Goal: Connect with others: Share content

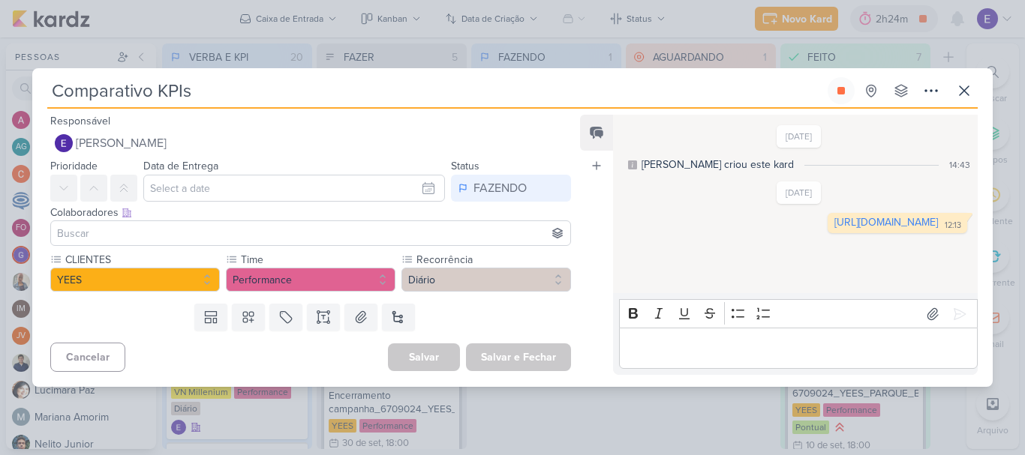
scroll to position [338, 0]
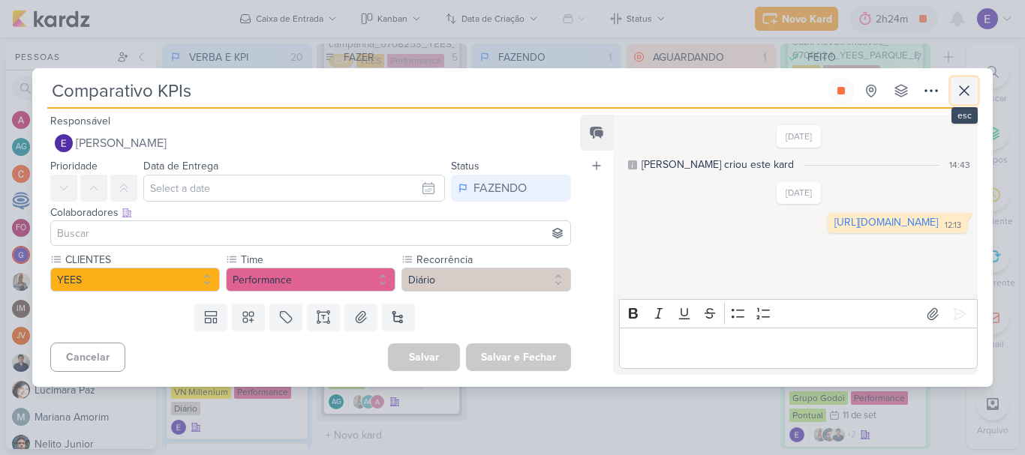
click at [965, 89] on icon at bounding box center [964, 91] width 18 height 18
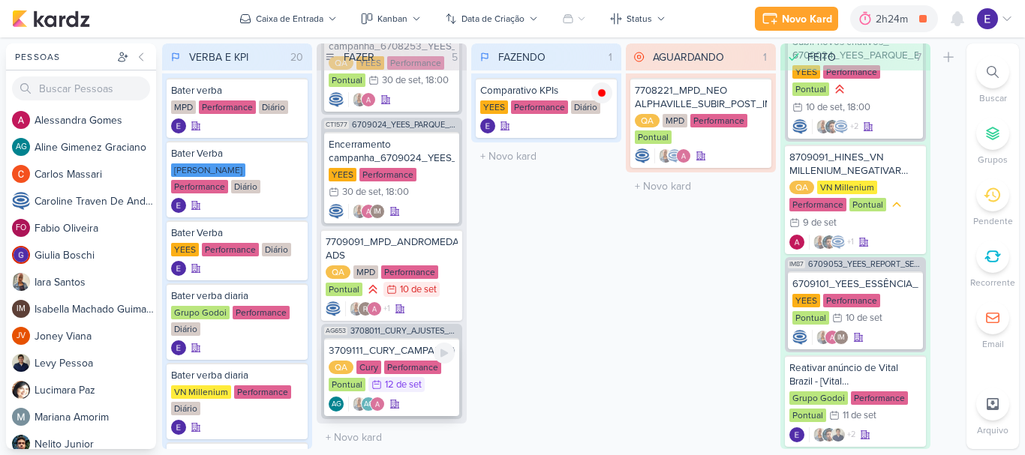
scroll to position [260, 0]
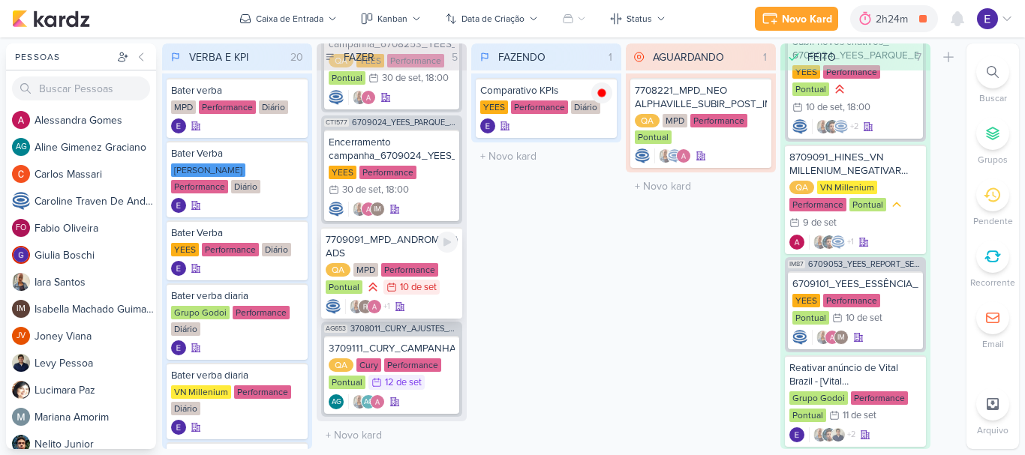
click at [436, 302] on div "+1" at bounding box center [392, 306] width 132 height 15
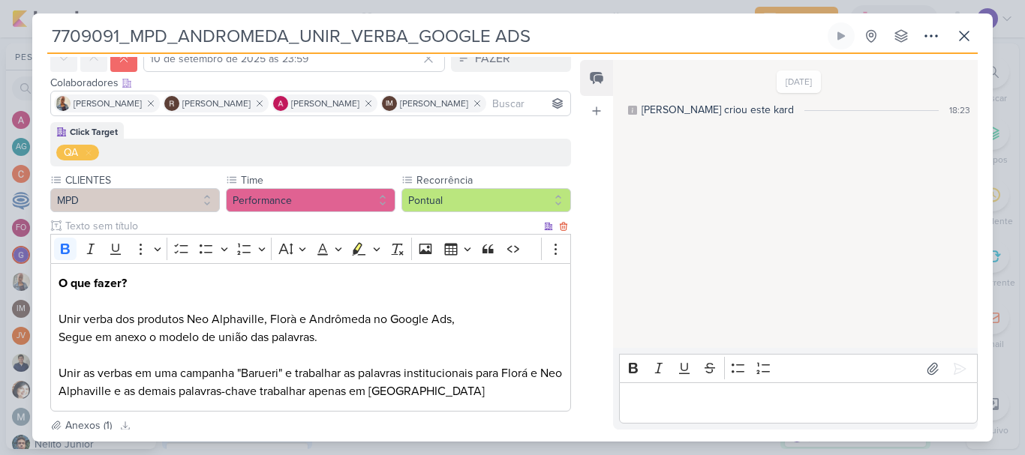
scroll to position [150, 0]
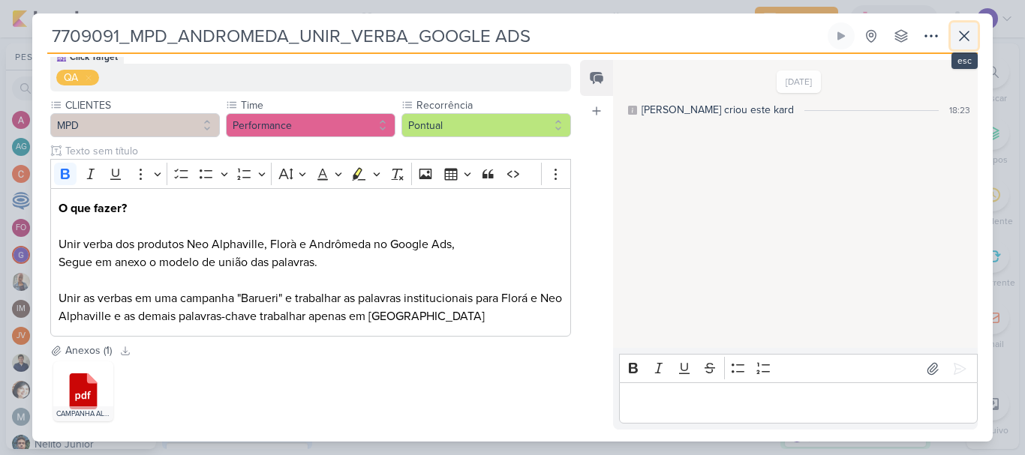
click at [962, 37] on icon at bounding box center [964, 36] width 18 height 18
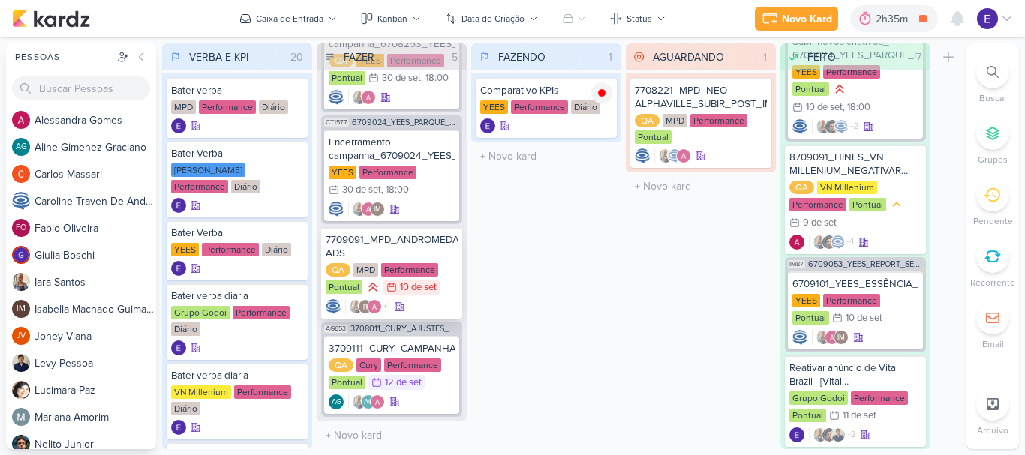
click at [412, 301] on div "+1" at bounding box center [392, 306] width 132 height 15
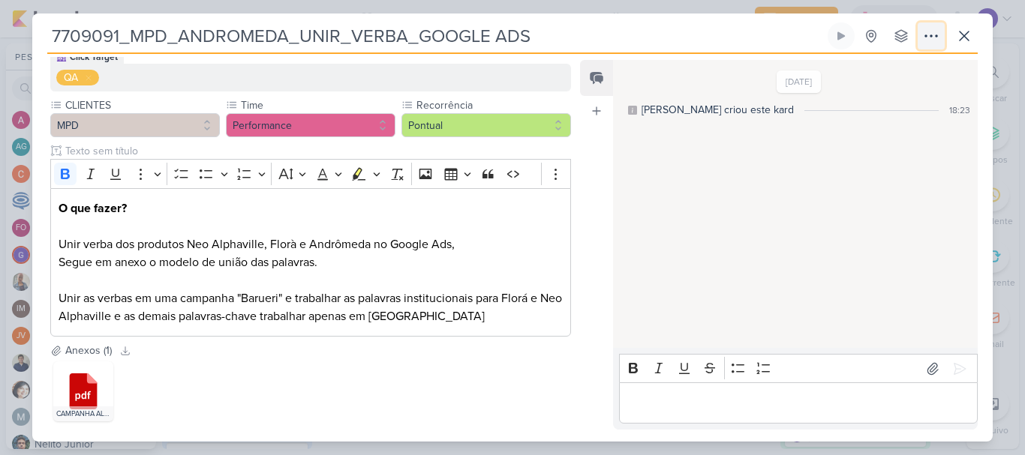
click at [930, 38] on icon at bounding box center [931, 36] width 18 height 18
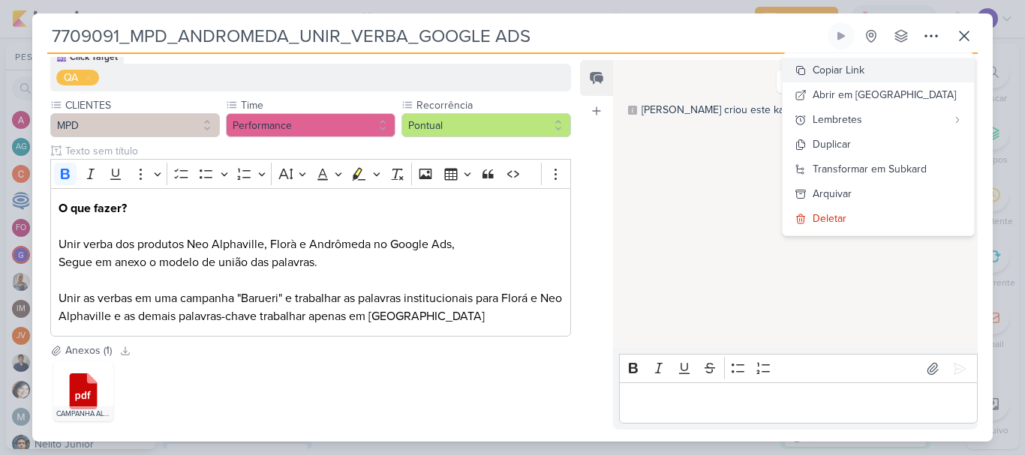
click at [920, 65] on button "Copiar Link" at bounding box center [877, 70] width 191 height 25
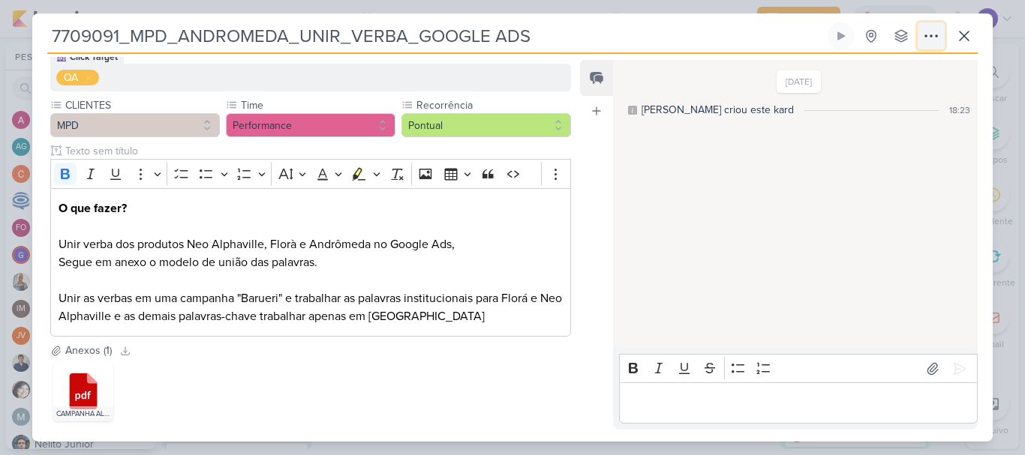
click at [929, 44] on icon at bounding box center [931, 36] width 18 height 18
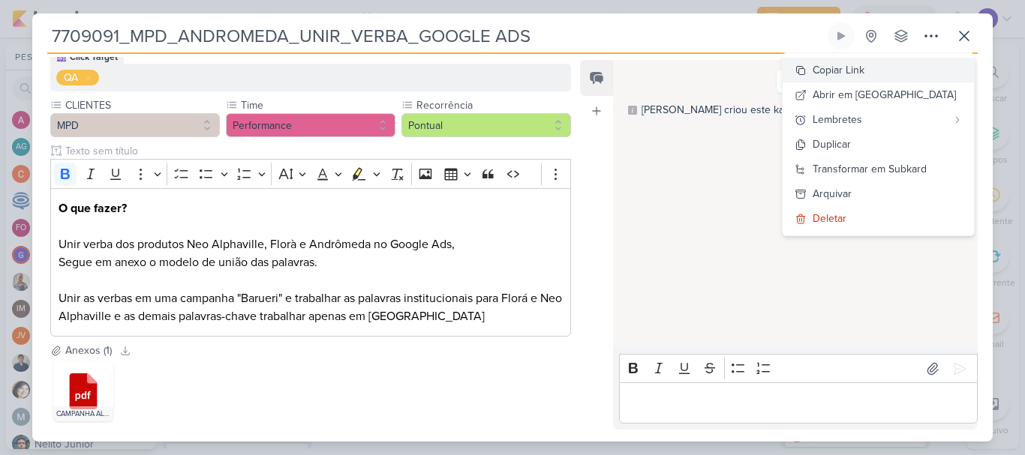
click at [913, 68] on button "Copiar Link" at bounding box center [877, 70] width 191 height 25
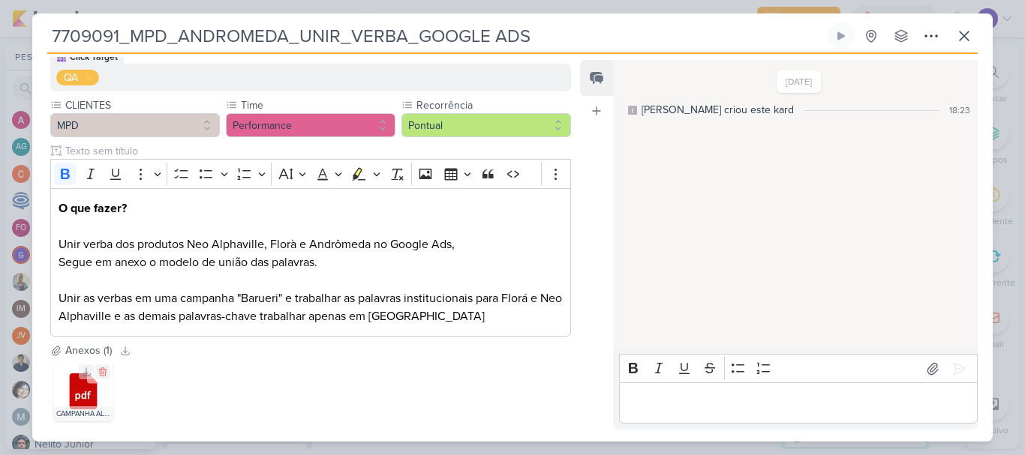
click at [71, 393] on icon at bounding box center [84, 392] width 28 height 36
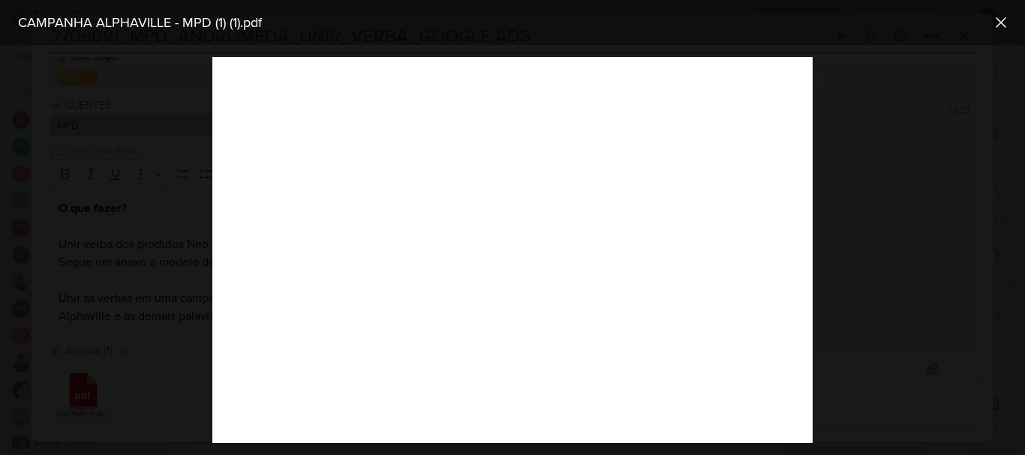
click at [858, 88] on div at bounding box center [512, 250] width 1025 height 410
